Goal: Obtain resource: Obtain resource

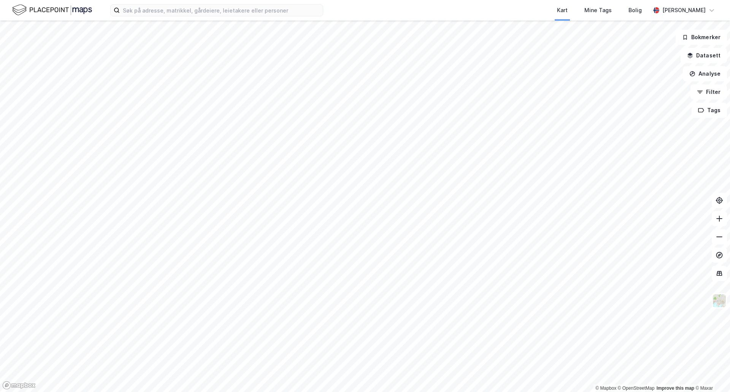
click at [145, 17] on div "Kart Mine Tags Bolig [PERSON_NAME]" at bounding box center [365, 10] width 730 height 21
click at [146, 9] on input at bounding box center [221, 10] width 203 height 11
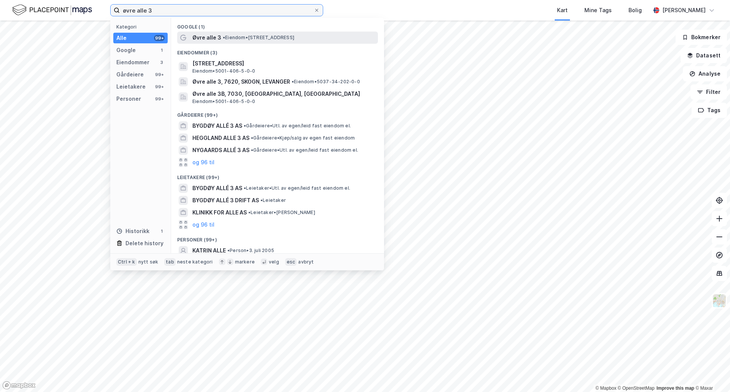
type input "øvre alle 3"
click at [229, 40] on span "• Eiendom • [STREET_ADDRESS]" at bounding box center [258, 38] width 71 height 6
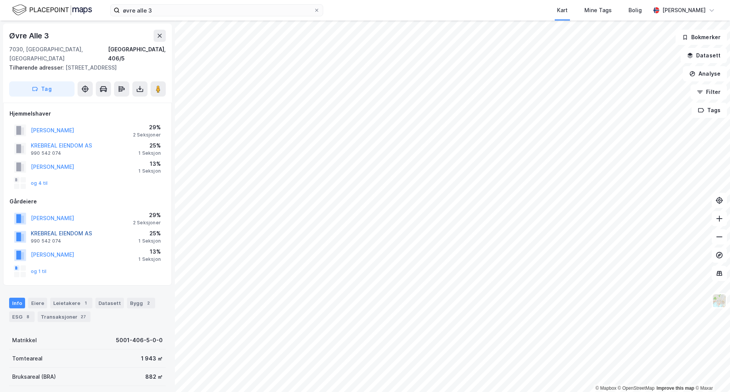
click at [0, 0] on button "KREBREAL EIENDOM AS" at bounding box center [0, 0] width 0 height 0
click at [158, 150] on div "1 Seksjon" at bounding box center [149, 153] width 22 height 6
click at [0, 0] on button "KREBREAL EIENDOM AS" at bounding box center [0, 0] width 0 height 0
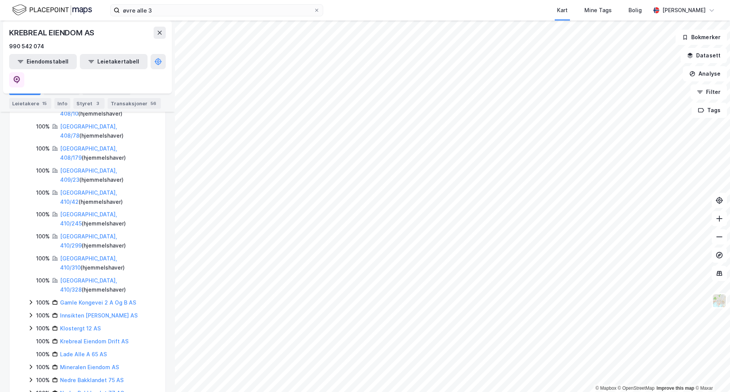
scroll to position [340, 0]
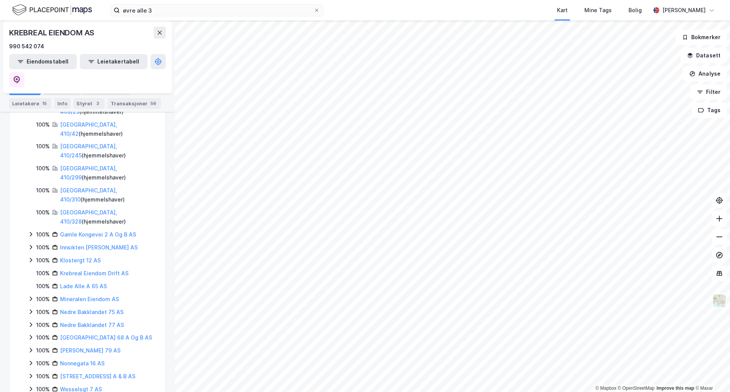
drag, startPoint x: 60, startPoint y: 247, endPoint x: 55, endPoint y: 247, distance: 4.9
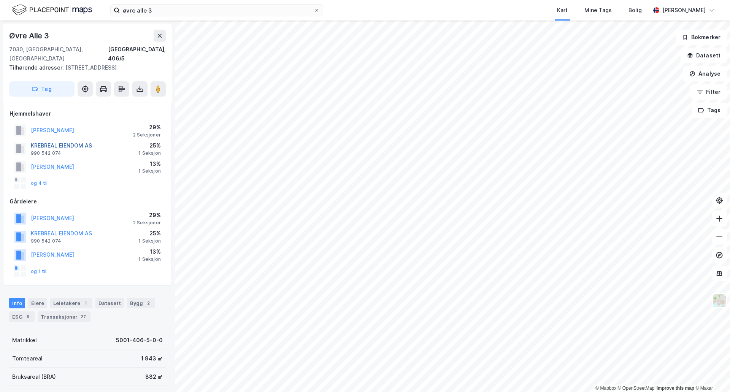
click at [0, 0] on button "KREBREAL EIENDOM AS" at bounding box center [0, 0] width 0 height 0
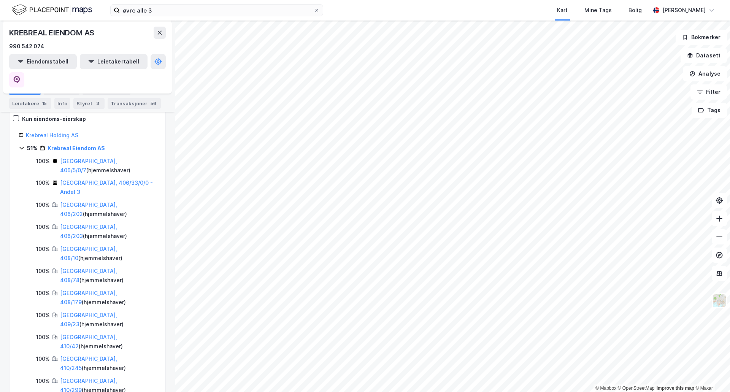
scroll to position [114, 0]
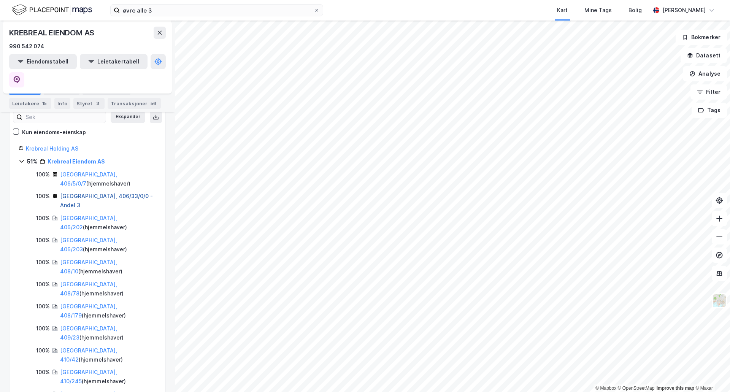
click at [89, 193] on link "[GEOGRAPHIC_DATA], 406/33/0/0 - Andel 3" at bounding box center [106, 201] width 93 height 16
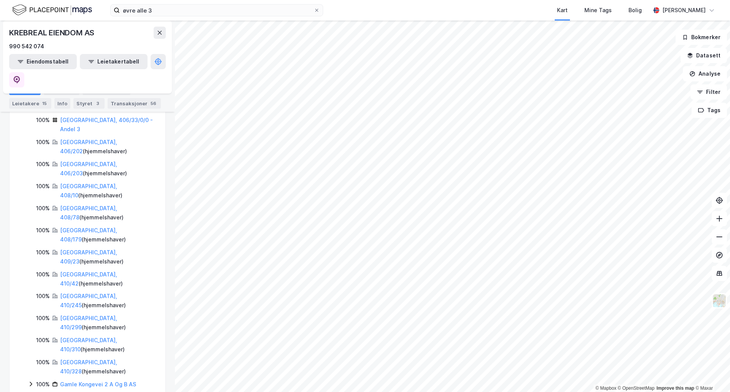
scroll to position [152, 0]
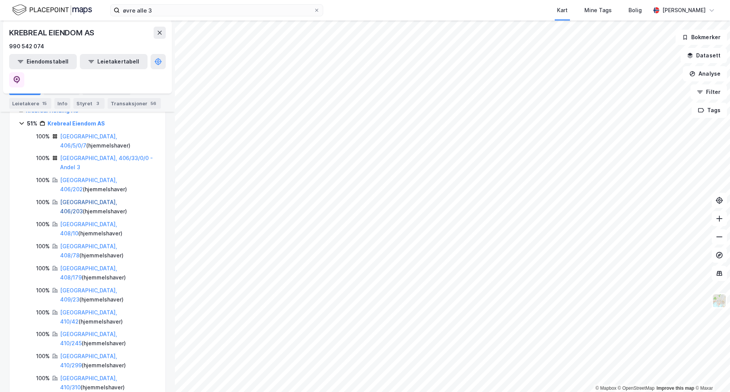
click at [93, 199] on link "[GEOGRAPHIC_DATA], 406/203" at bounding box center [88, 207] width 57 height 16
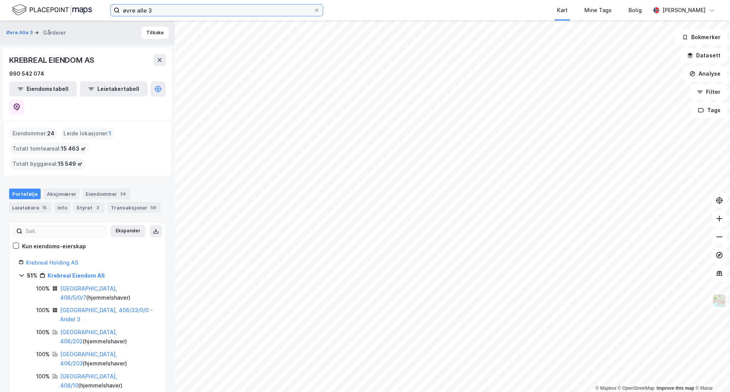
click at [165, 11] on input "øvre alle 3" at bounding box center [217, 10] width 194 height 11
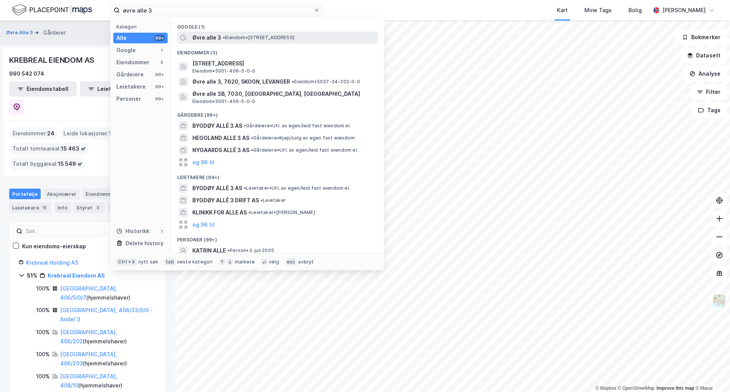
click at [235, 35] on span "• Eiendom • [STREET_ADDRESS]" at bounding box center [258, 38] width 71 height 6
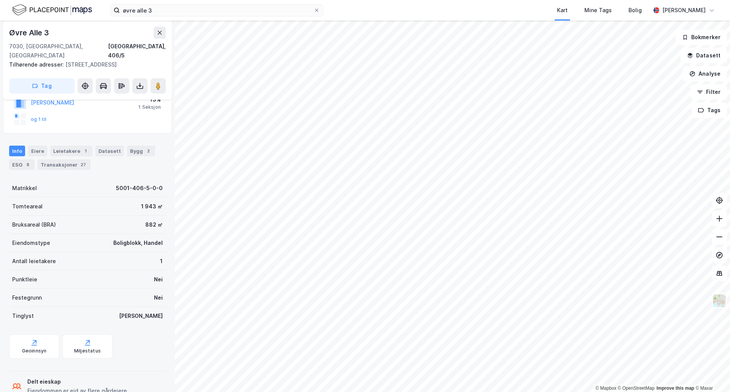
scroll to position [76, 0]
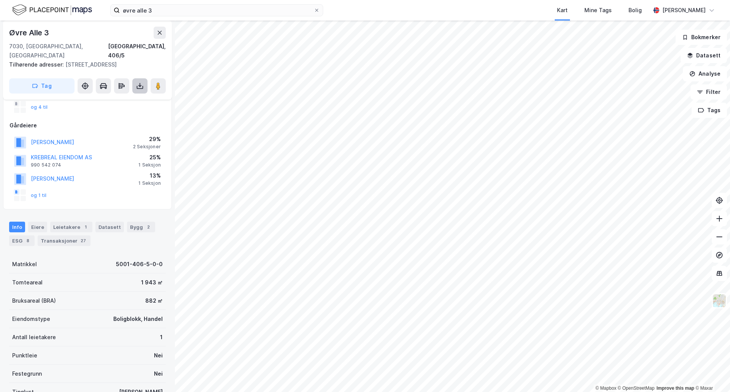
click at [143, 82] on icon at bounding box center [140, 86] width 8 height 8
click at [106, 98] on div "Last ned grunnbok" at bounding box center [102, 101] width 44 height 6
click at [0, 0] on button "og 1 til" at bounding box center [0, 0] width 0 height 0
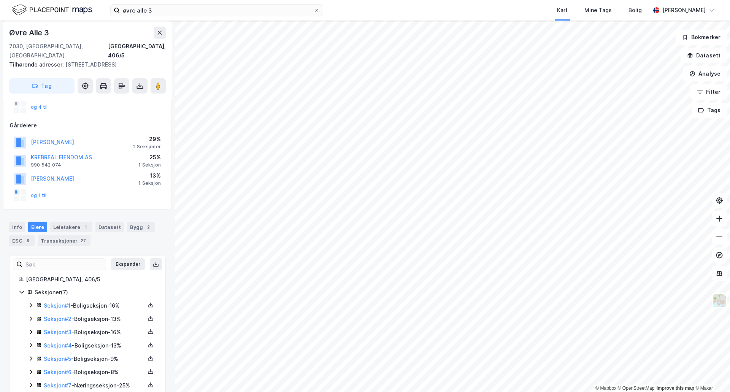
scroll to position [84, 0]
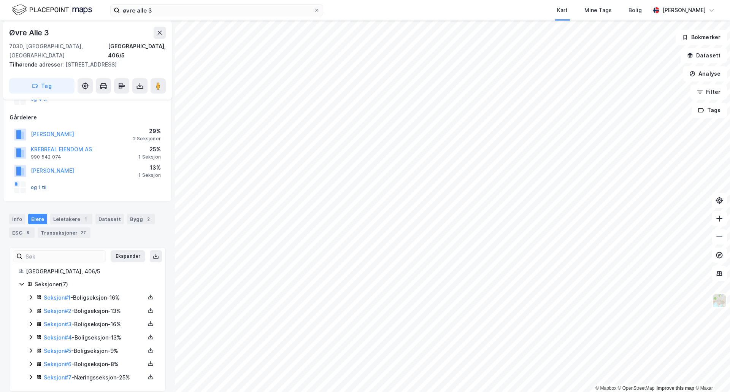
click at [0, 0] on button "og 1 til" at bounding box center [0, 0] width 0 height 0
click at [111, 219] on div "Info [PERSON_NAME] 1 Datasett Bygg 2 ESG 8 Transaksjoner 27" at bounding box center [87, 226] width 157 height 24
click at [57, 227] on div "Transaksjoner 27" at bounding box center [64, 232] width 53 height 11
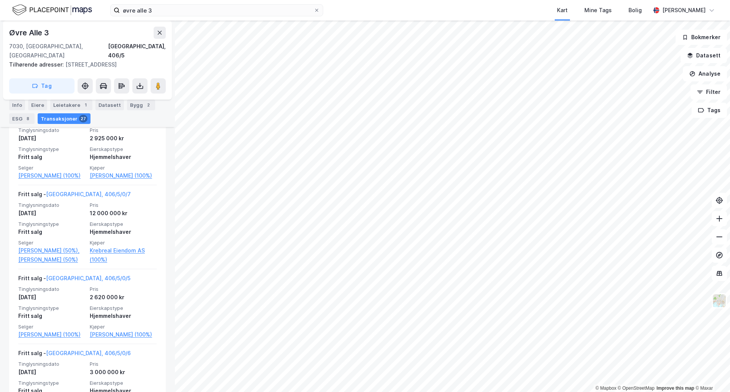
scroll to position [350, 0]
